Goal: Information Seeking & Learning: Learn about a topic

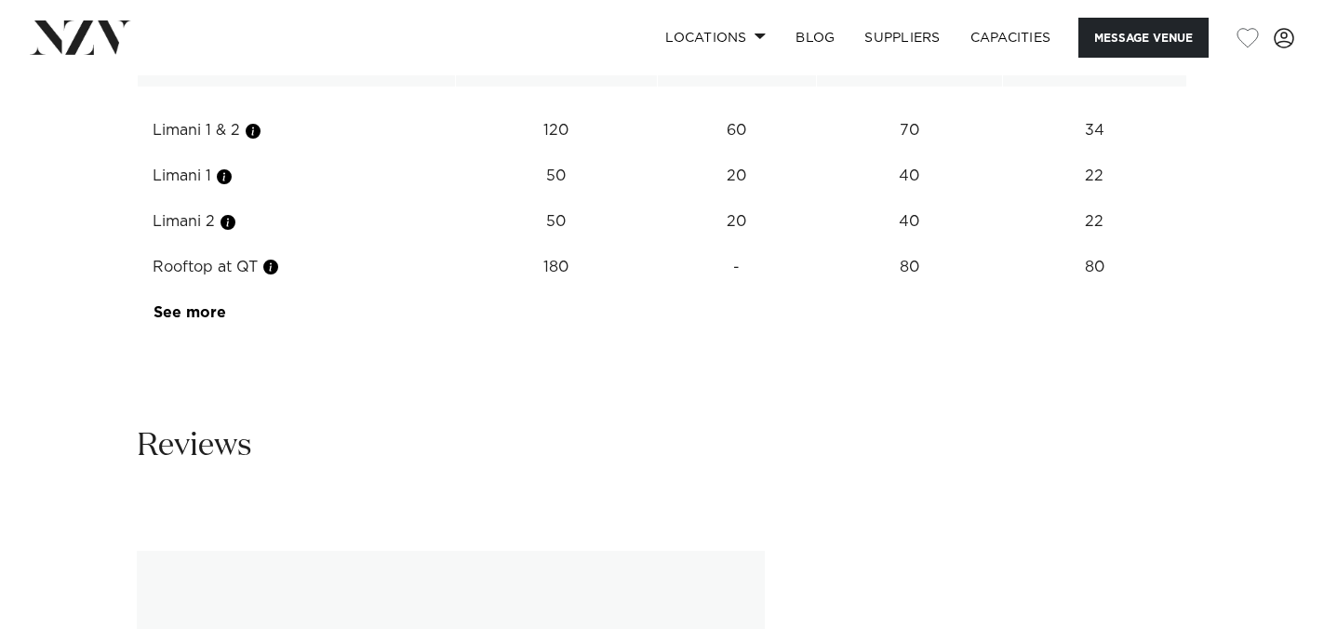
scroll to position [3290, 0]
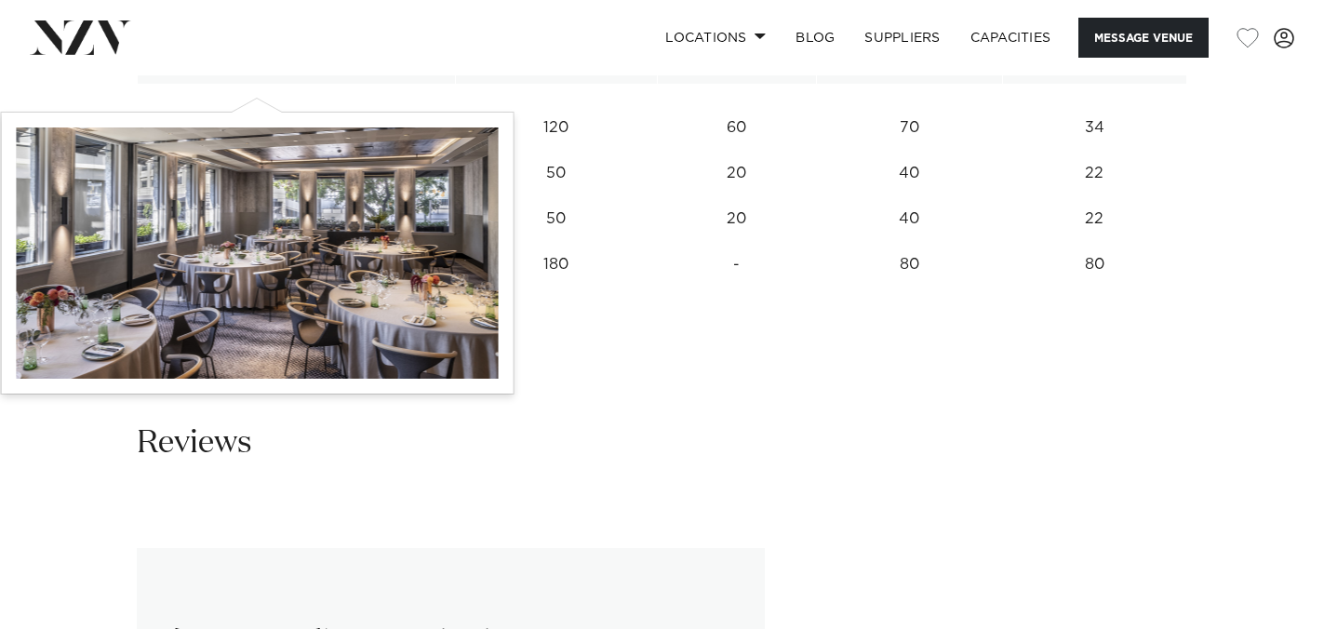
click at [257, 119] on button "button" at bounding box center [253, 128] width 19 height 19
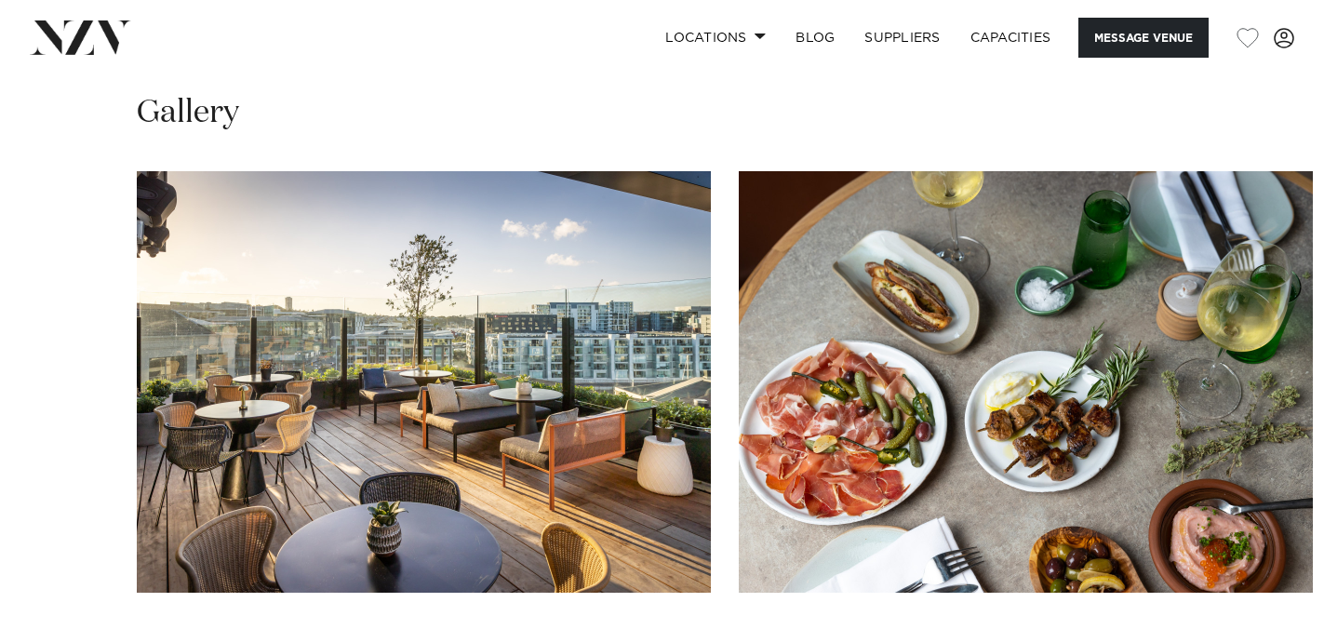
scroll to position [2546, 0]
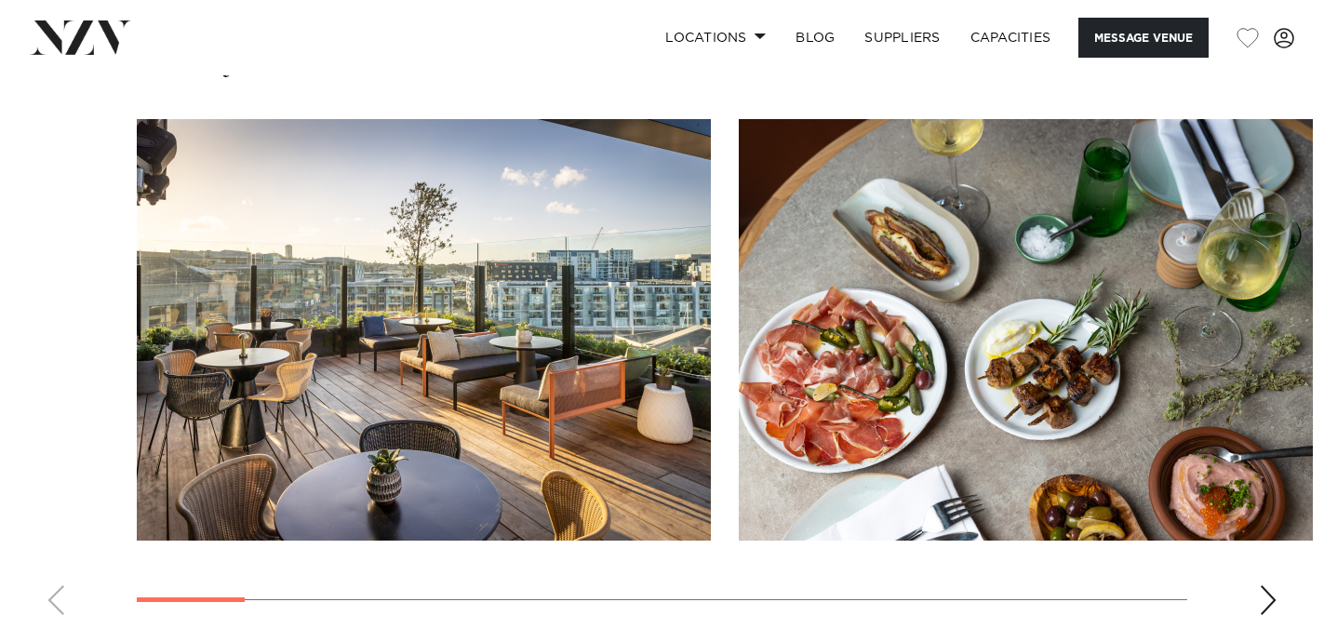
click at [1259, 585] on div "Next slide" at bounding box center [1268, 600] width 19 height 30
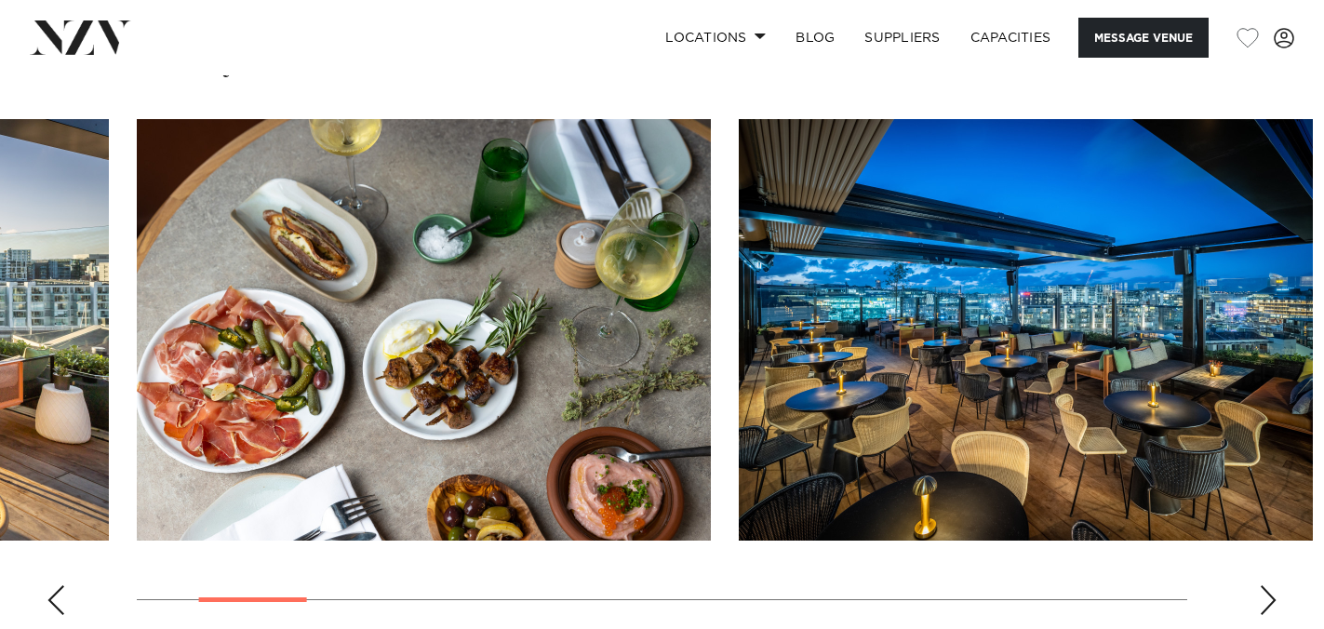
click at [1259, 585] on div "Next slide" at bounding box center [1268, 600] width 19 height 30
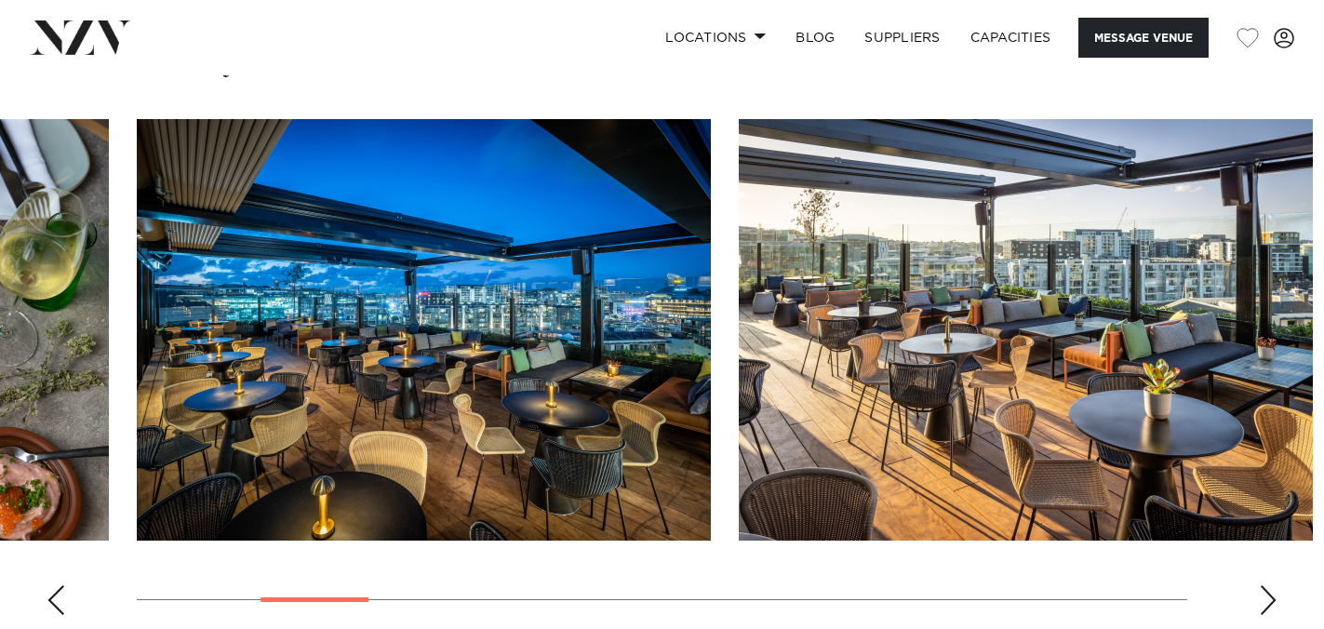
click at [1259, 585] on div "Next slide" at bounding box center [1268, 600] width 19 height 30
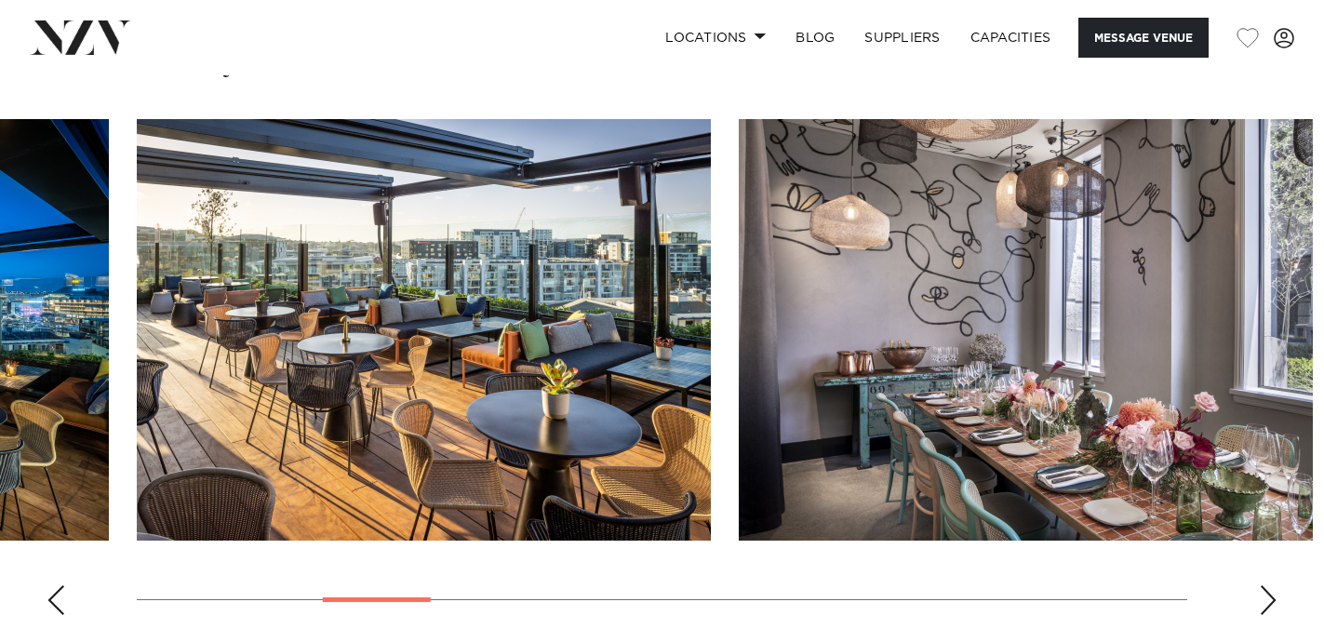
click at [1259, 585] on div "Next slide" at bounding box center [1268, 600] width 19 height 30
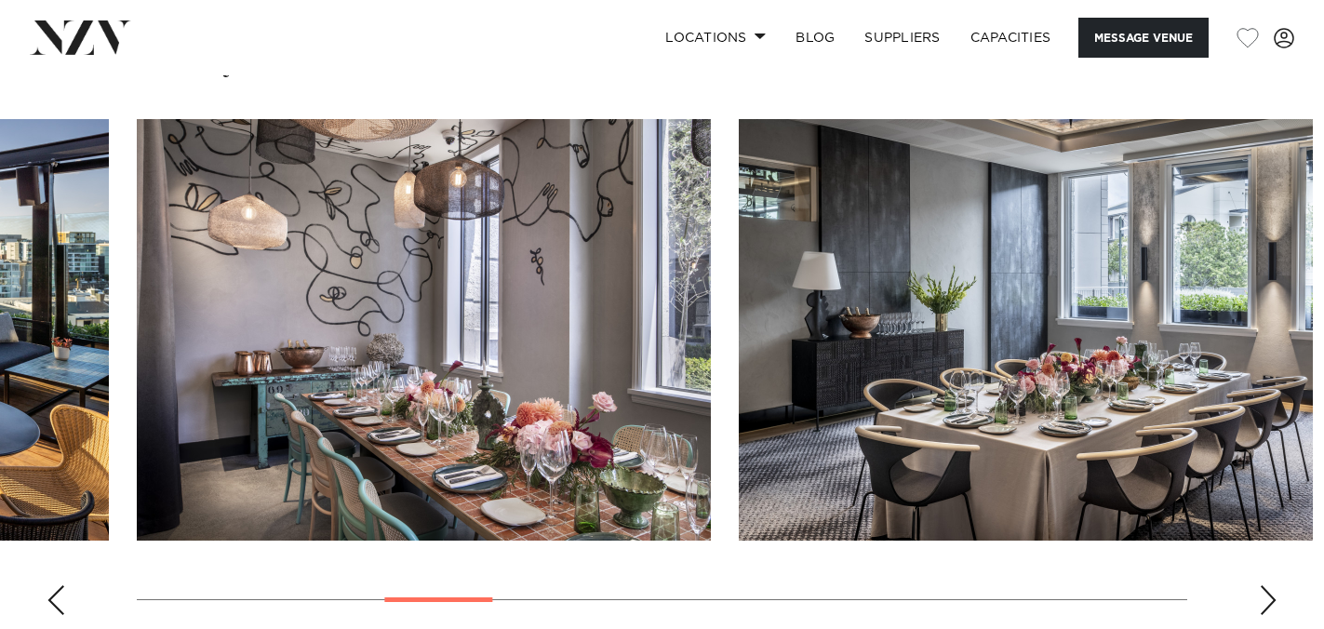
click at [1259, 585] on div "Next slide" at bounding box center [1268, 600] width 19 height 30
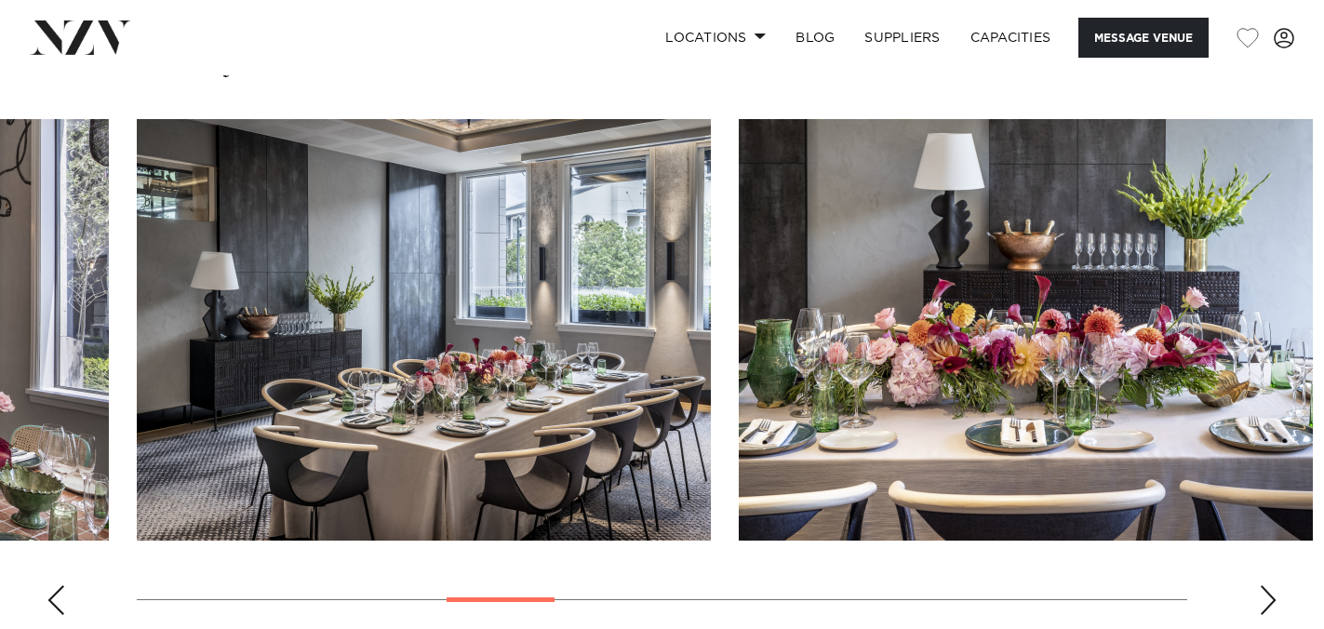
click at [1259, 585] on div "Next slide" at bounding box center [1268, 600] width 19 height 30
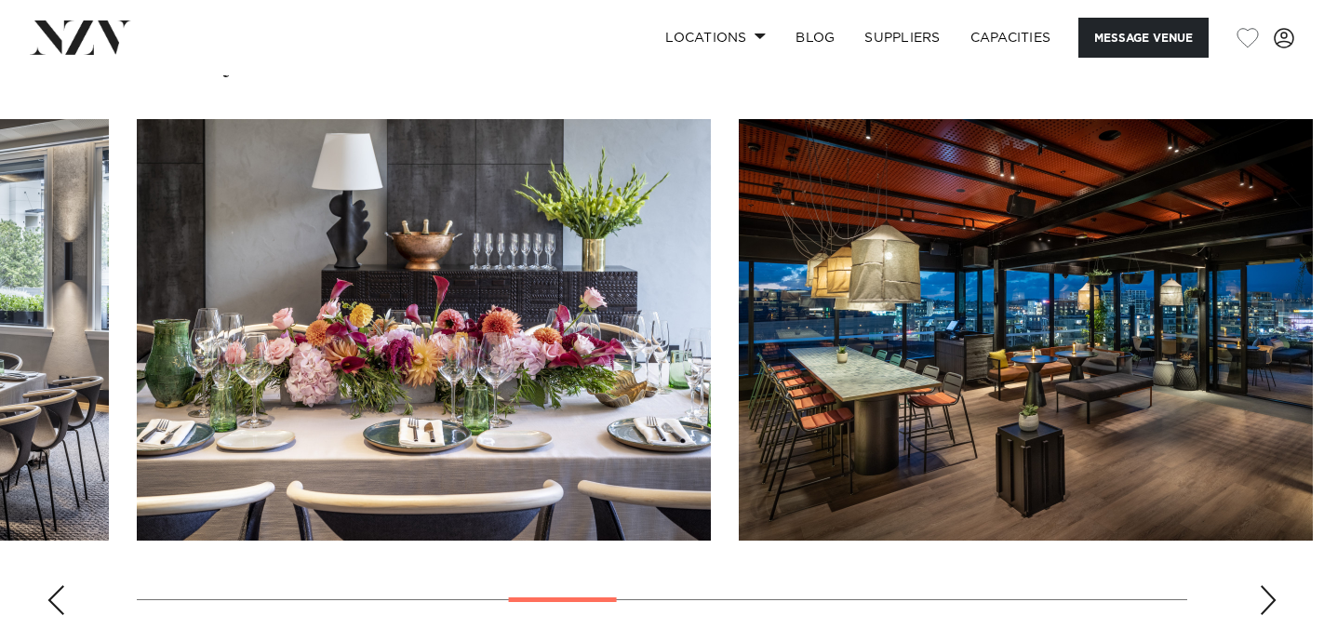
click at [1259, 585] on div "Next slide" at bounding box center [1268, 600] width 19 height 30
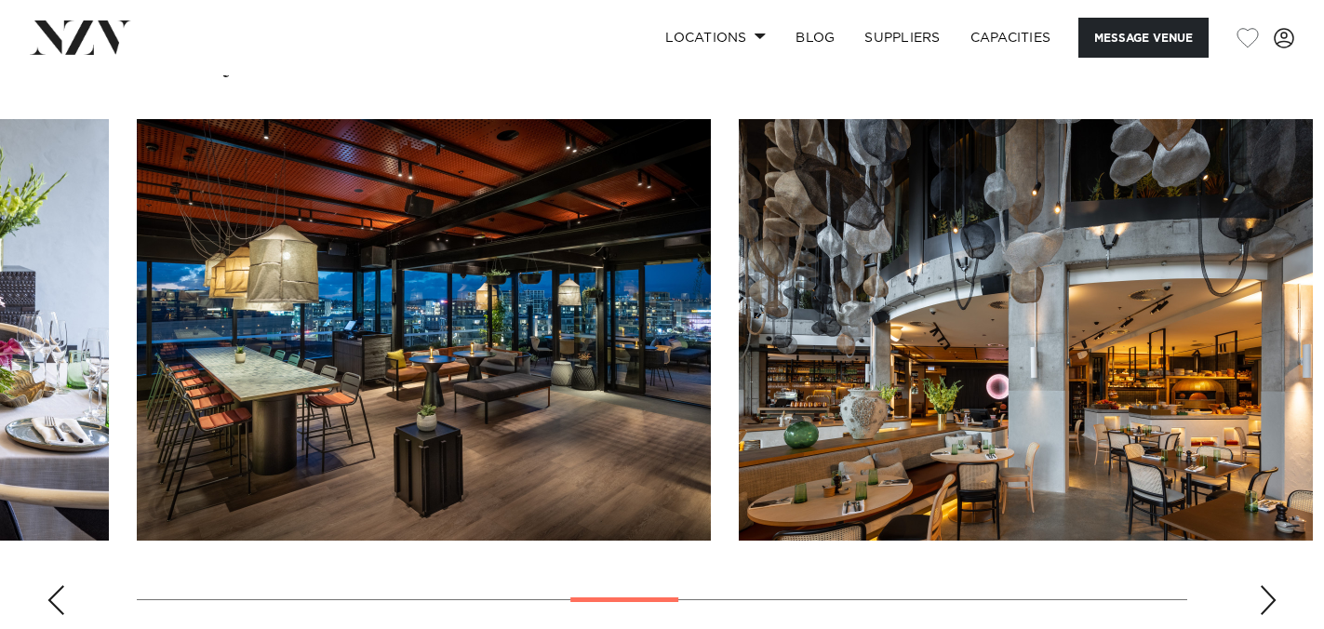
click at [62, 585] on div "Previous slide" at bounding box center [56, 600] width 19 height 30
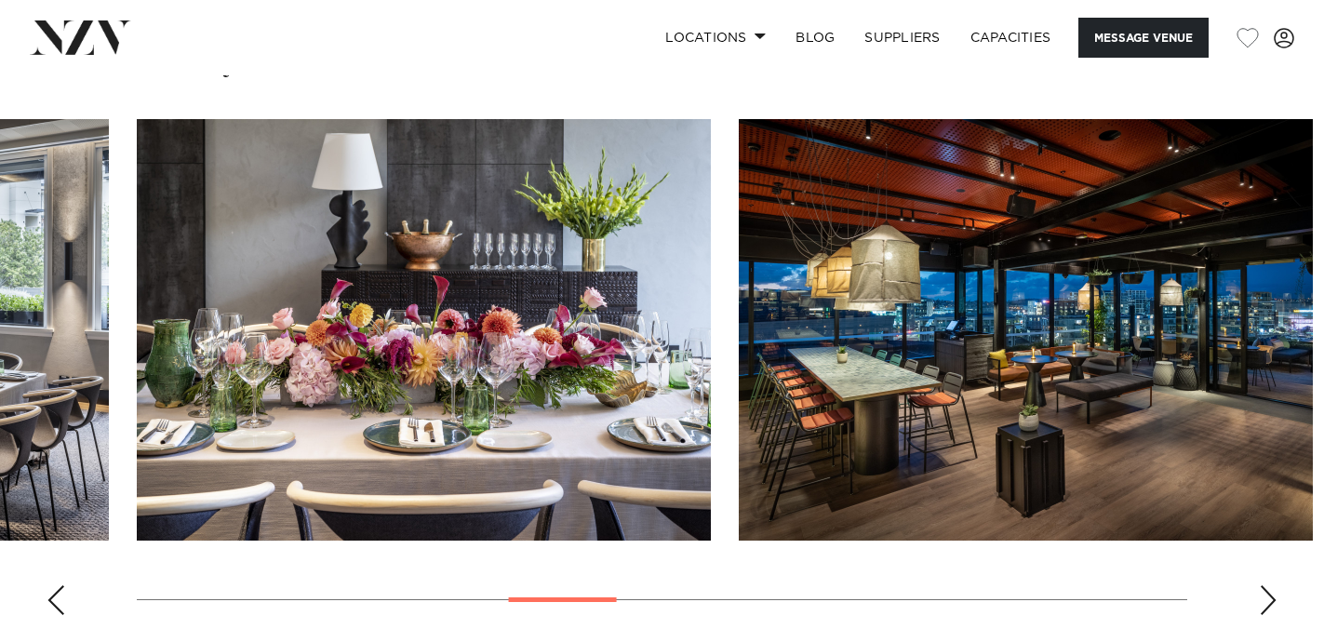
click at [61, 585] on div "Previous slide" at bounding box center [56, 600] width 19 height 30
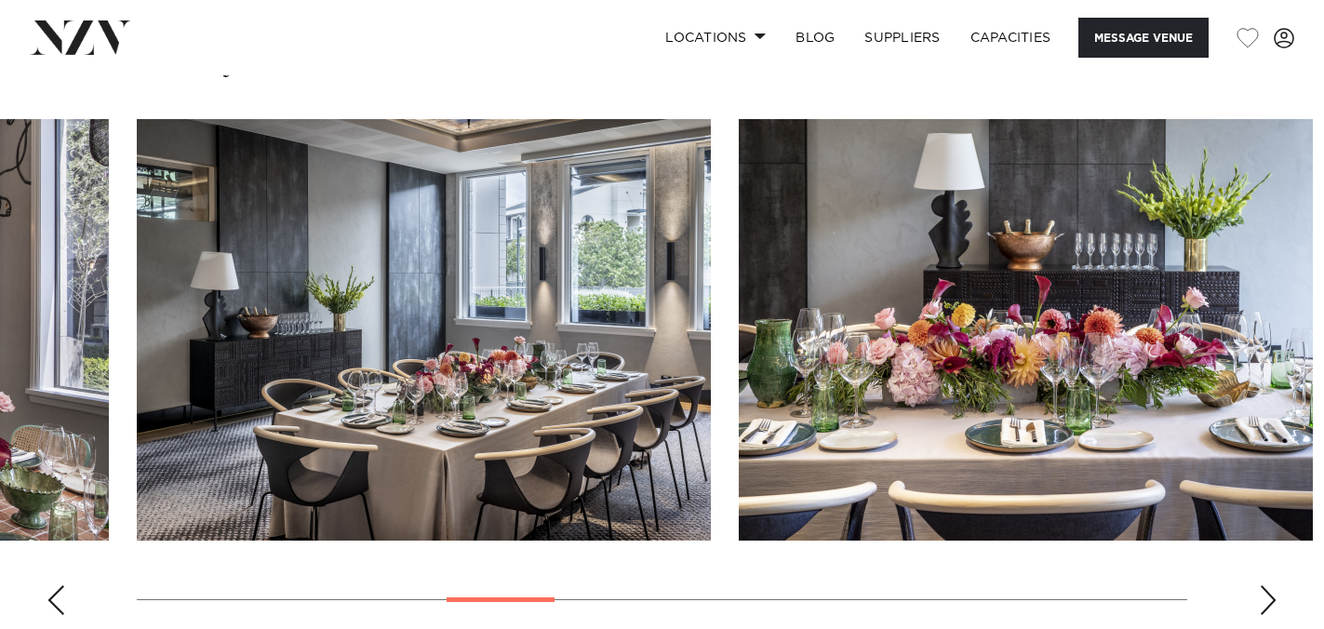
click at [1272, 585] on div "Next slide" at bounding box center [1268, 600] width 19 height 30
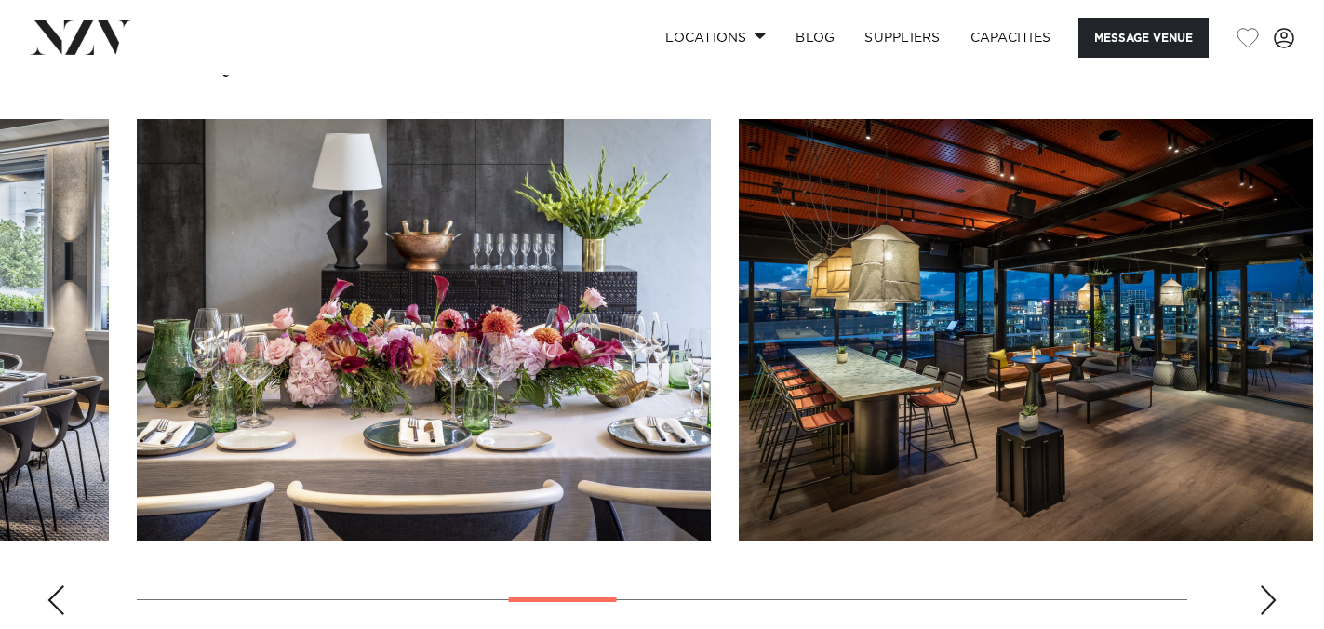
click at [1272, 585] on div "Next slide" at bounding box center [1268, 600] width 19 height 30
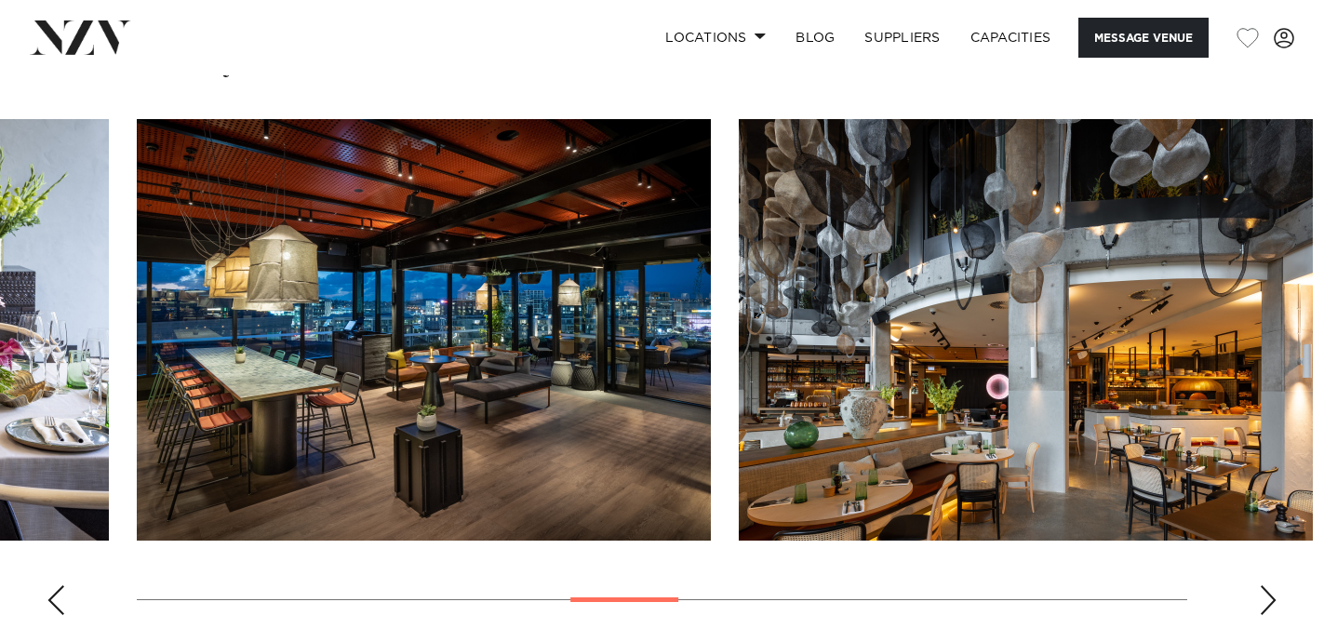
click at [1272, 585] on div "Next slide" at bounding box center [1268, 600] width 19 height 30
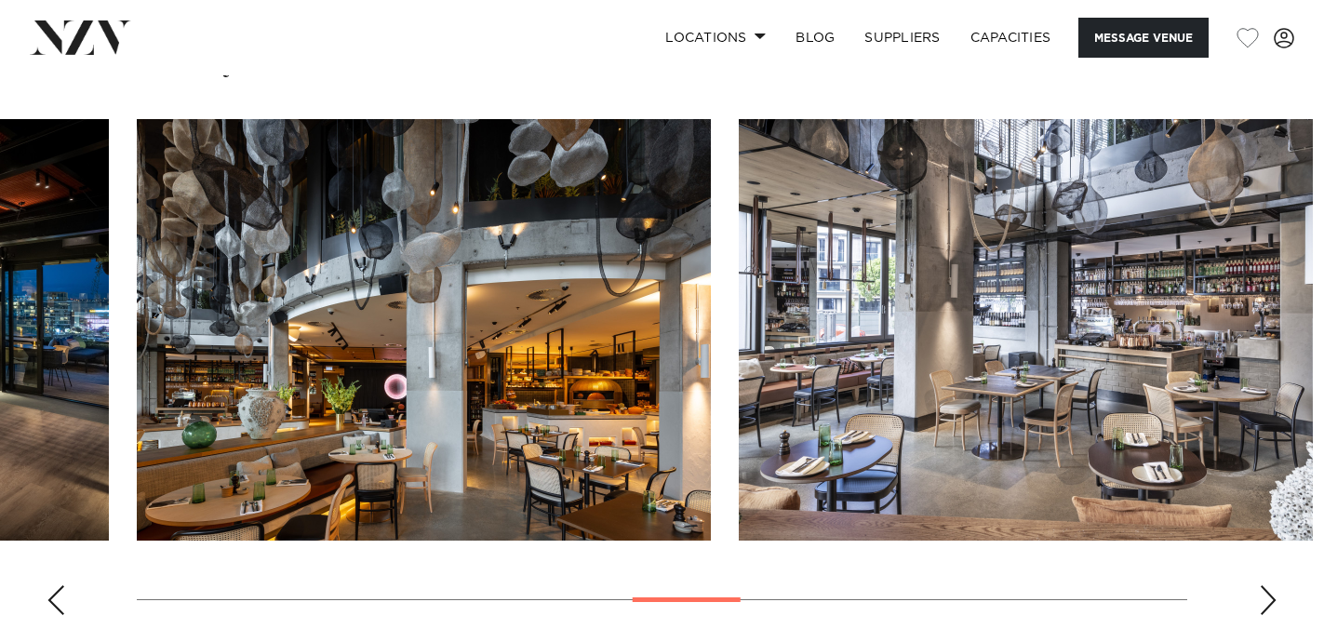
click at [1272, 585] on div "Next slide" at bounding box center [1268, 600] width 19 height 30
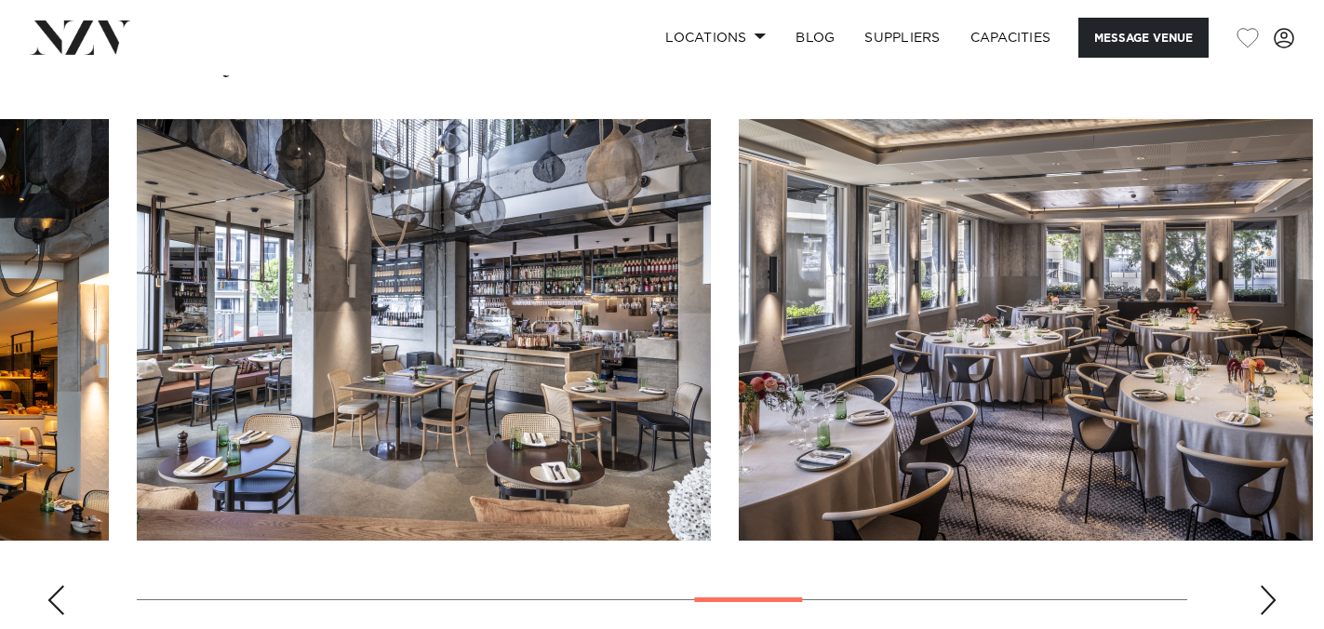
click at [1272, 585] on div "Next slide" at bounding box center [1268, 600] width 19 height 30
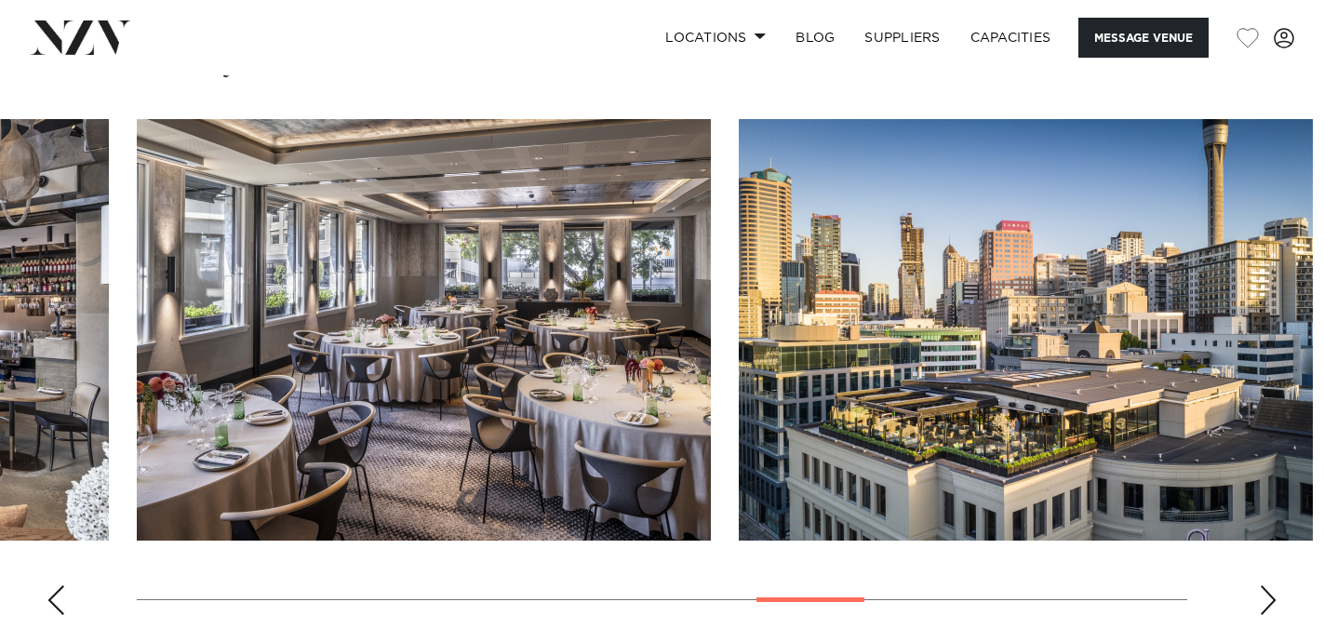
click at [57, 585] on div "Previous slide" at bounding box center [56, 600] width 19 height 30
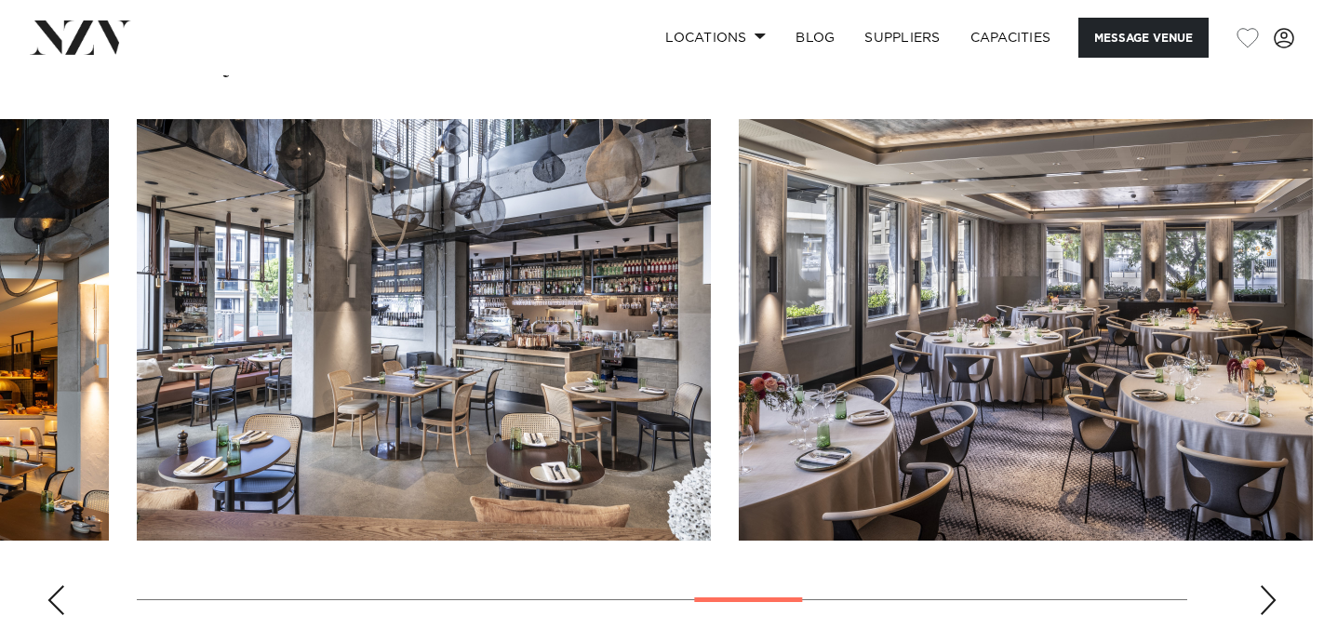
click at [1269, 585] on div "Next slide" at bounding box center [1268, 600] width 19 height 30
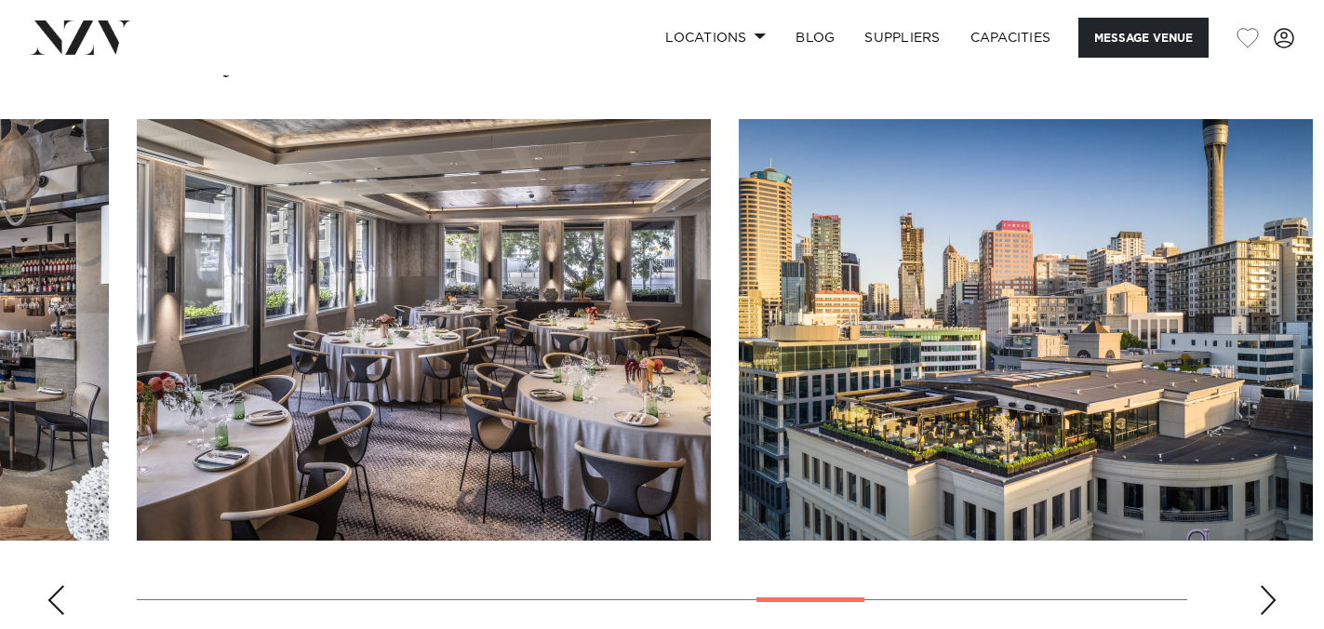
click at [1269, 585] on div "Next slide" at bounding box center [1268, 600] width 19 height 30
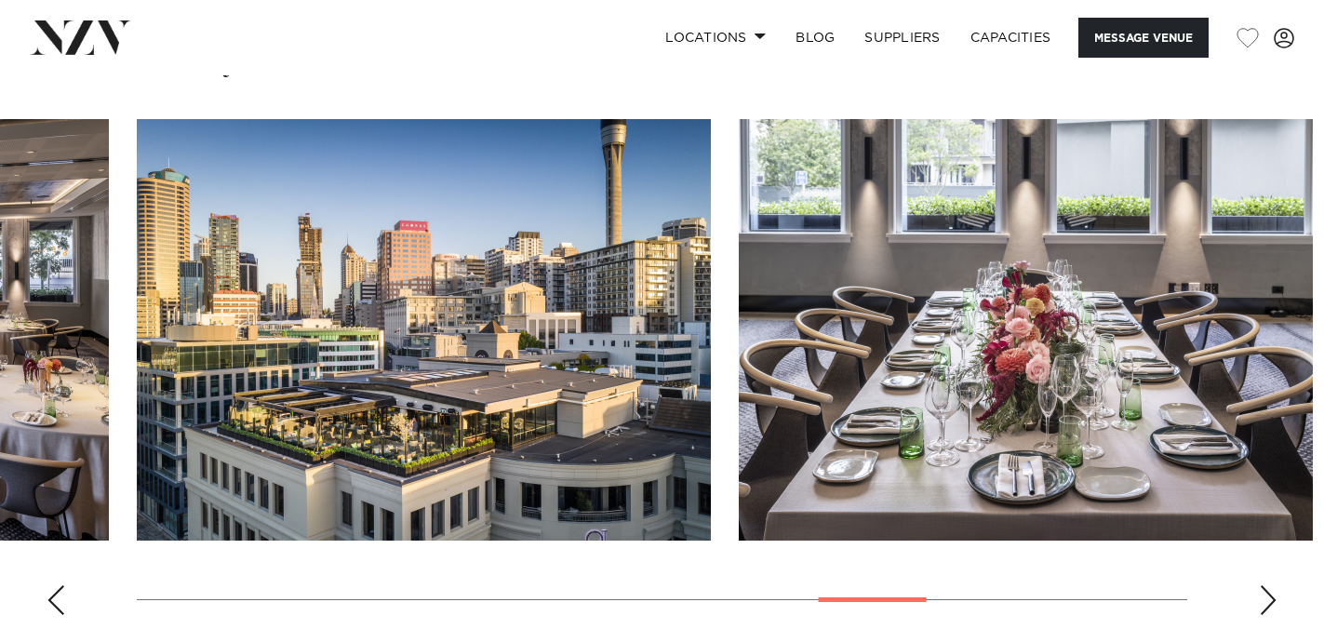
click at [1269, 585] on div "Next slide" at bounding box center [1268, 600] width 19 height 30
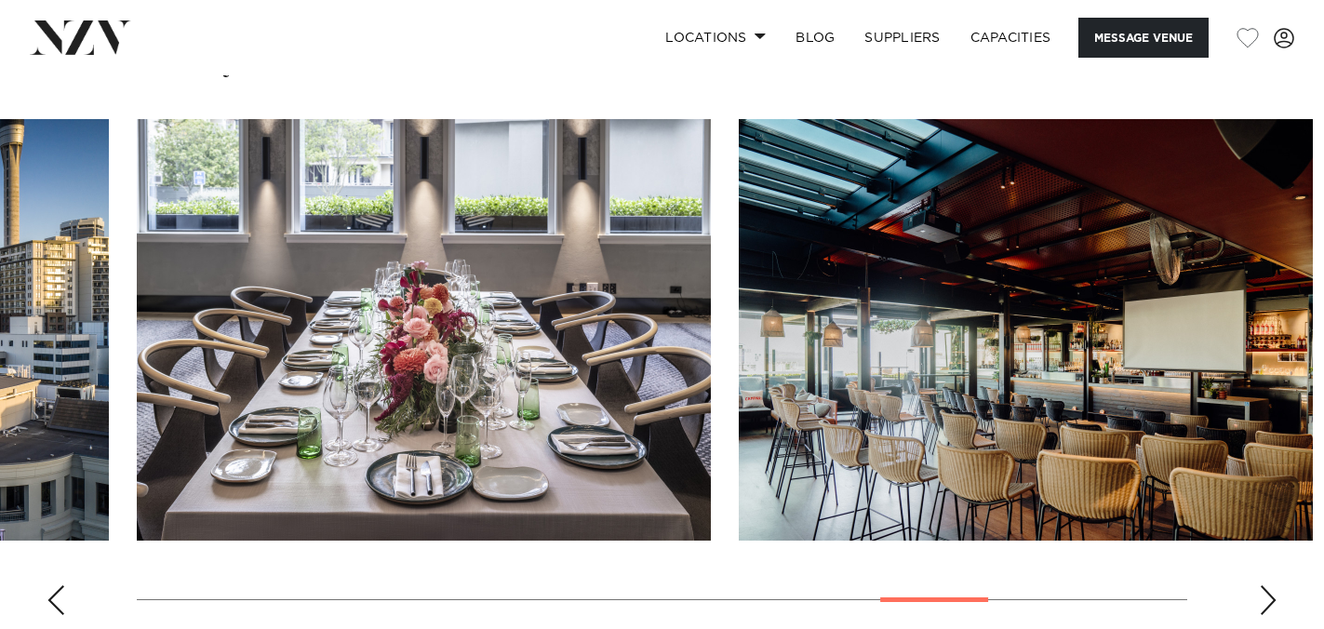
click at [1269, 585] on div "Next slide" at bounding box center [1268, 600] width 19 height 30
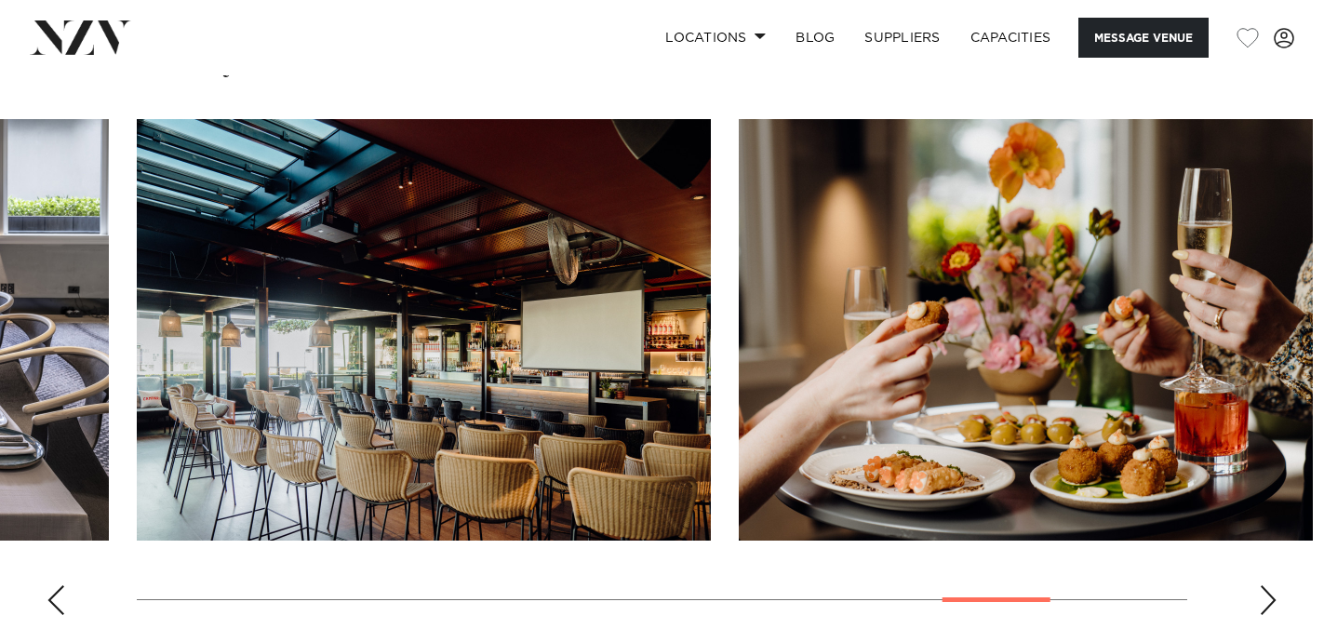
click at [1269, 585] on div "Next slide" at bounding box center [1268, 600] width 19 height 30
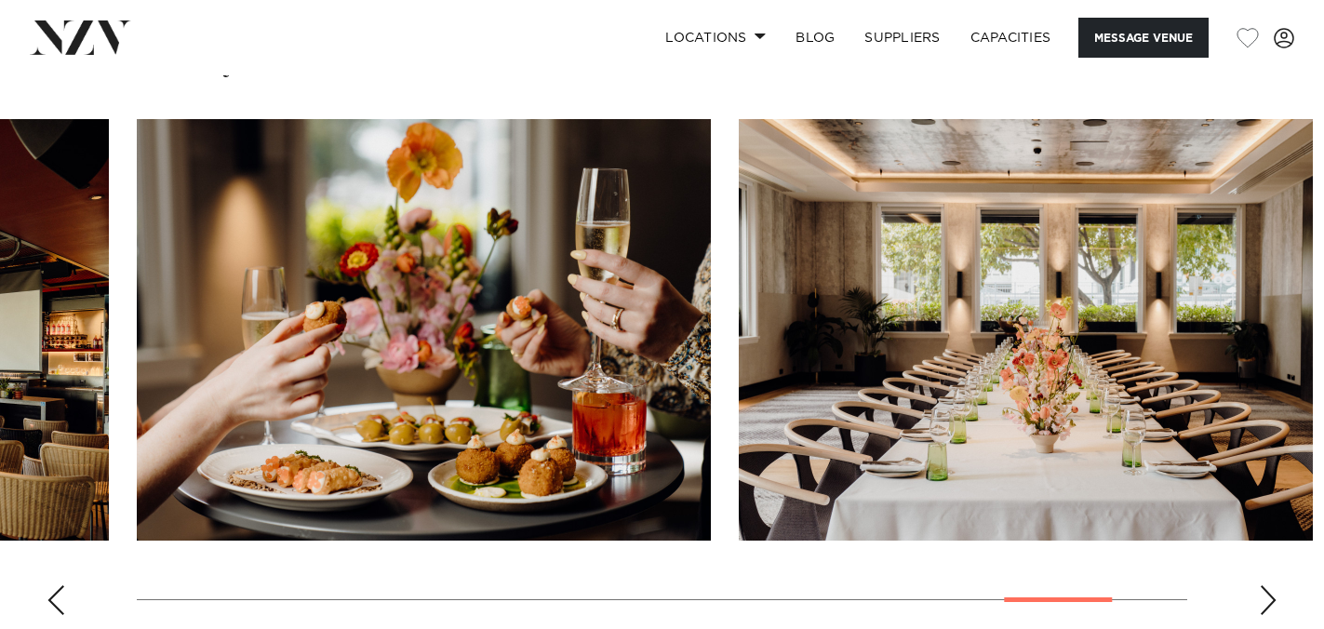
click at [1269, 585] on div "Next slide" at bounding box center [1268, 600] width 19 height 30
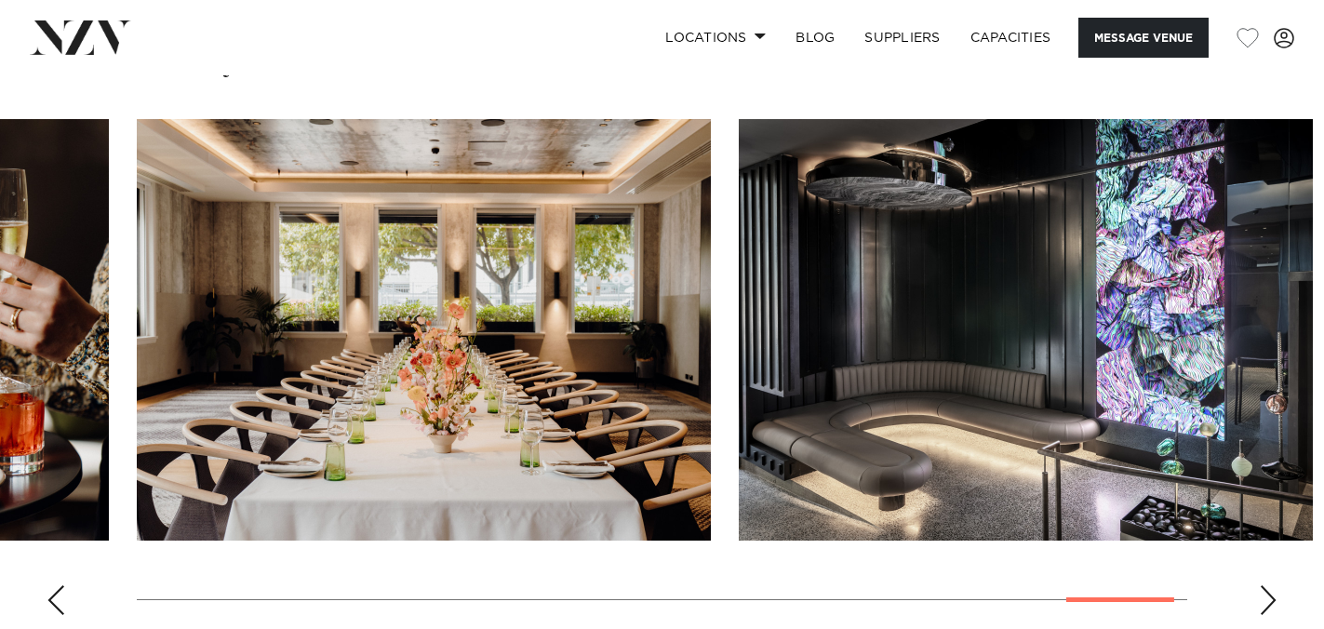
click at [1269, 585] on div "Next slide" at bounding box center [1268, 600] width 19 height 30
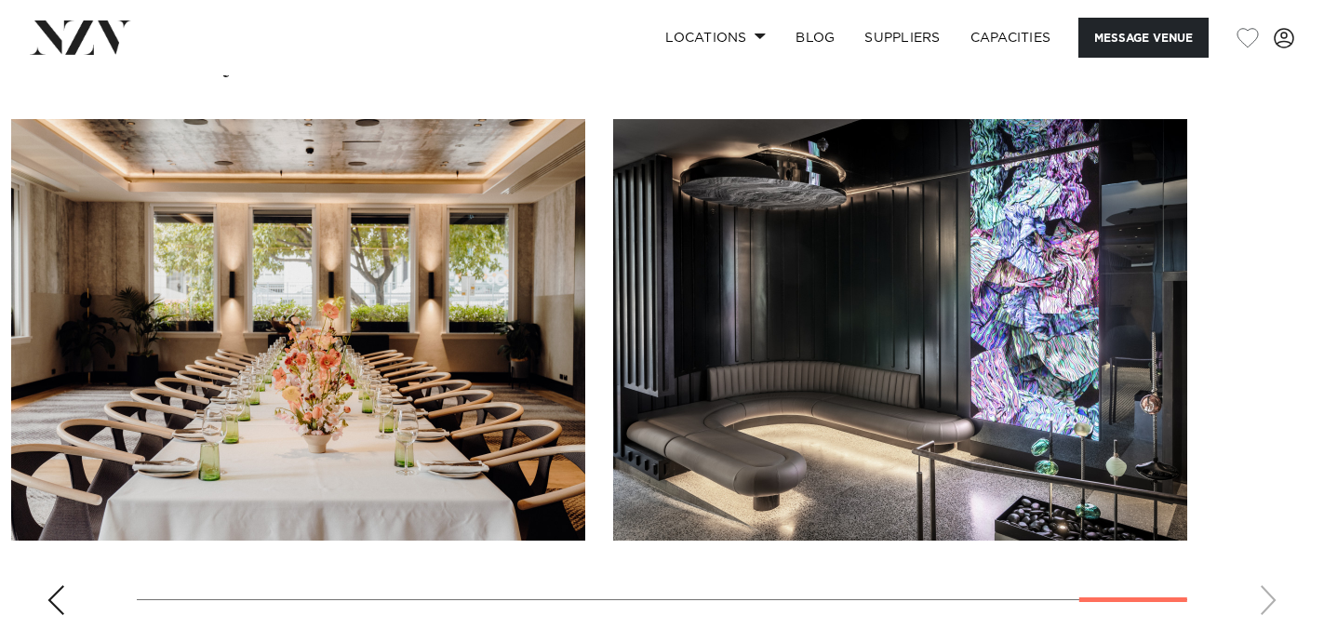
click at [51, 585] on div "Previous slide" at bounding box center [56, 600] width 19 height 30
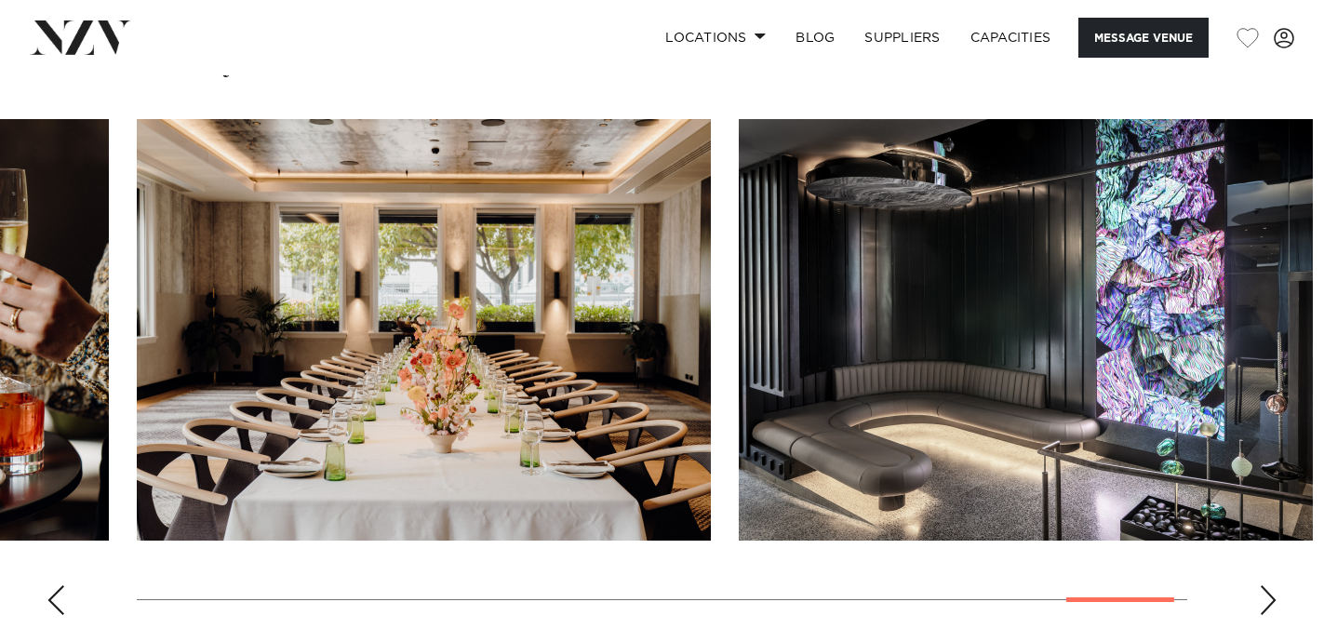
click at [51, 585] on div "Previous slide" at bounding box center [56, 600] width 19 height 30
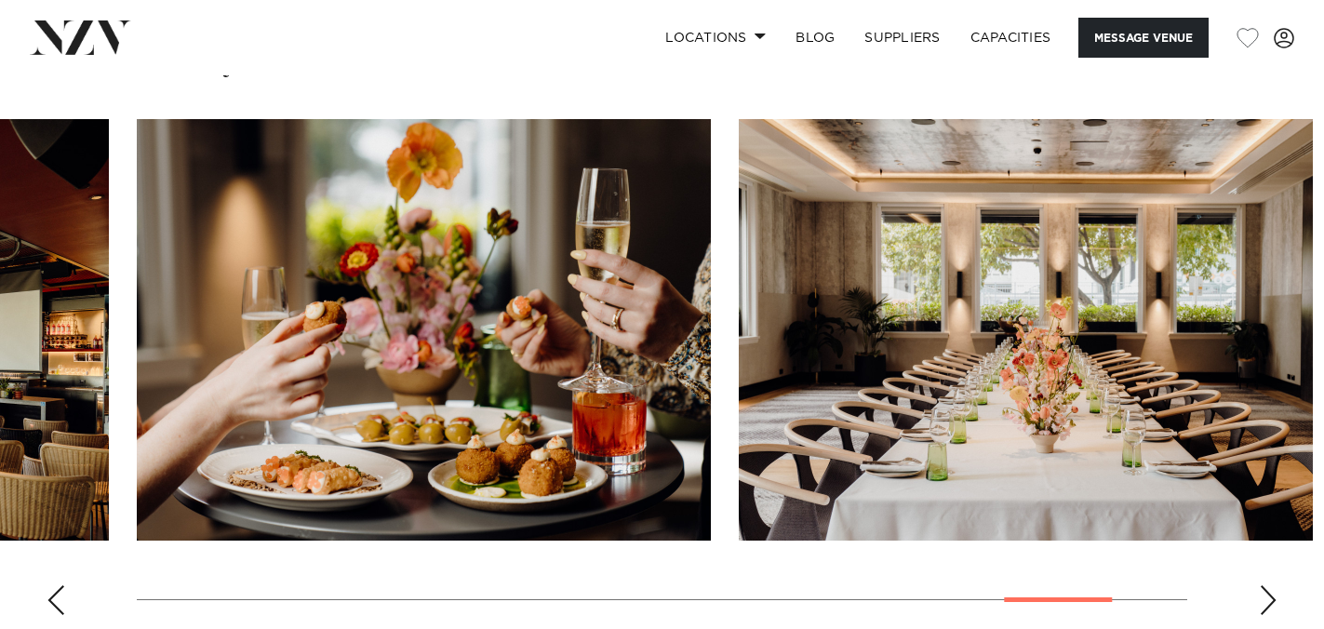
click at [51, 585] on div "Previous slide" at bounding box center [56, 600] width 19 height 30
